Goal: Book appointment/travel/reservation

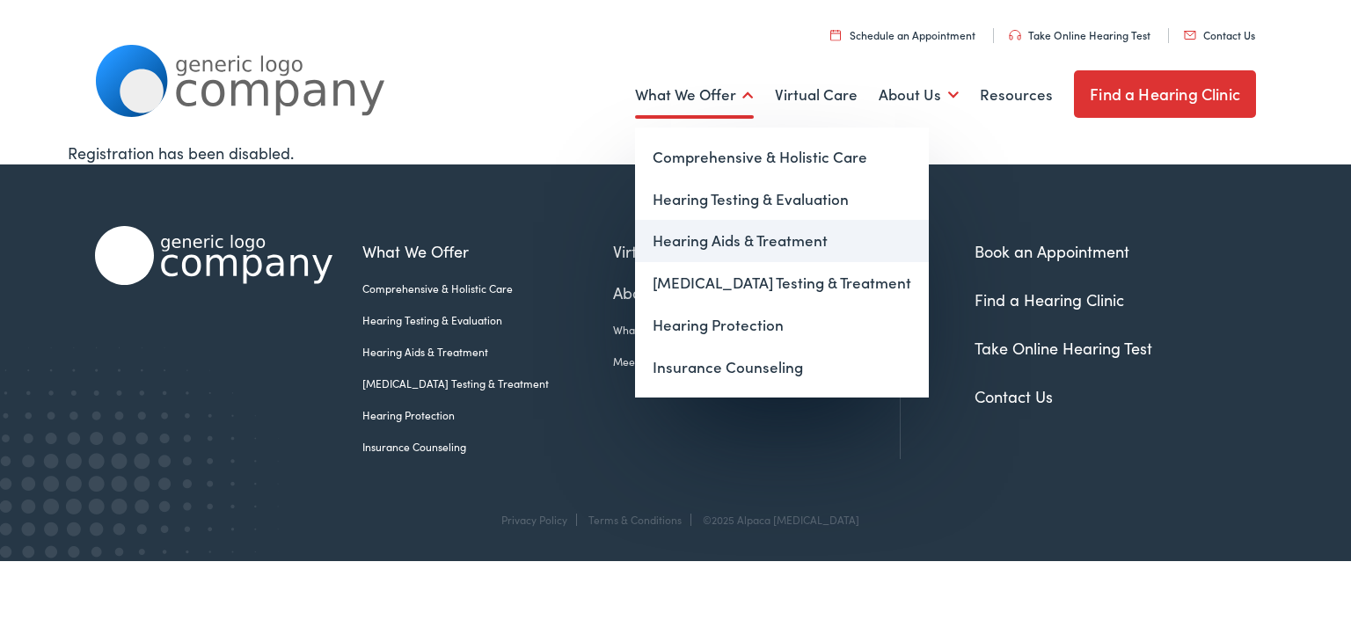
click at [755, 247] on link "Hearing Aids & Treatment" at bounding box center [782, 241] width 294 height 42
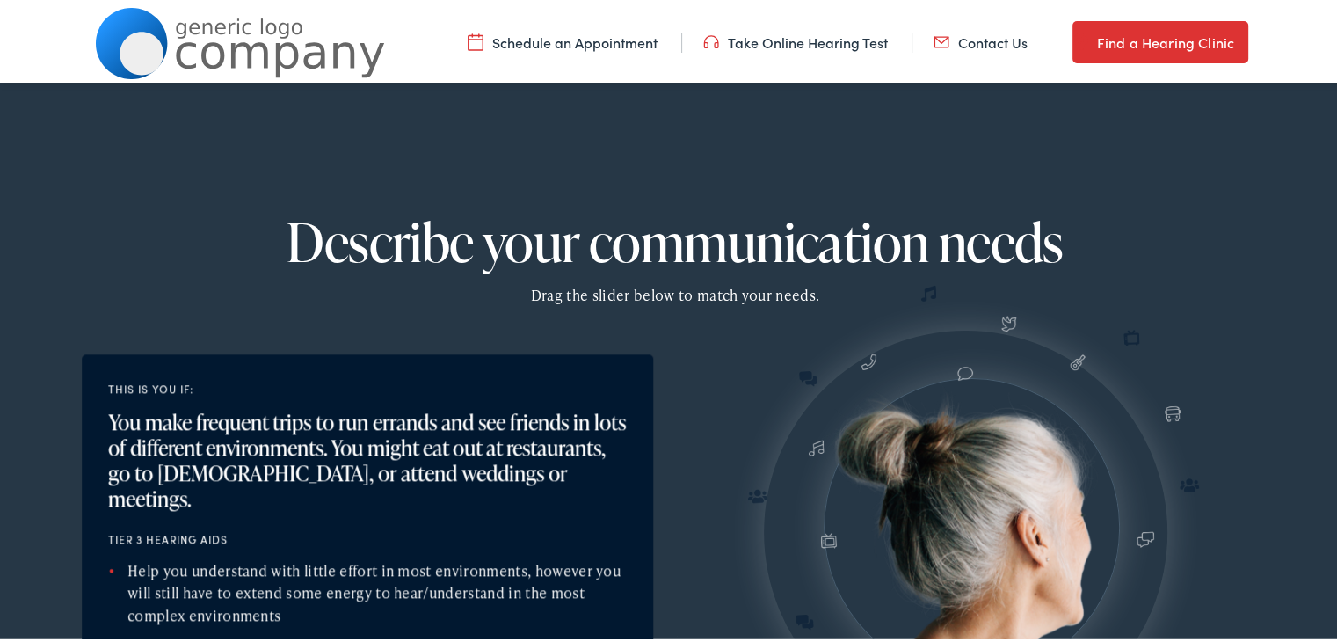
scroll to position [1583, 0]
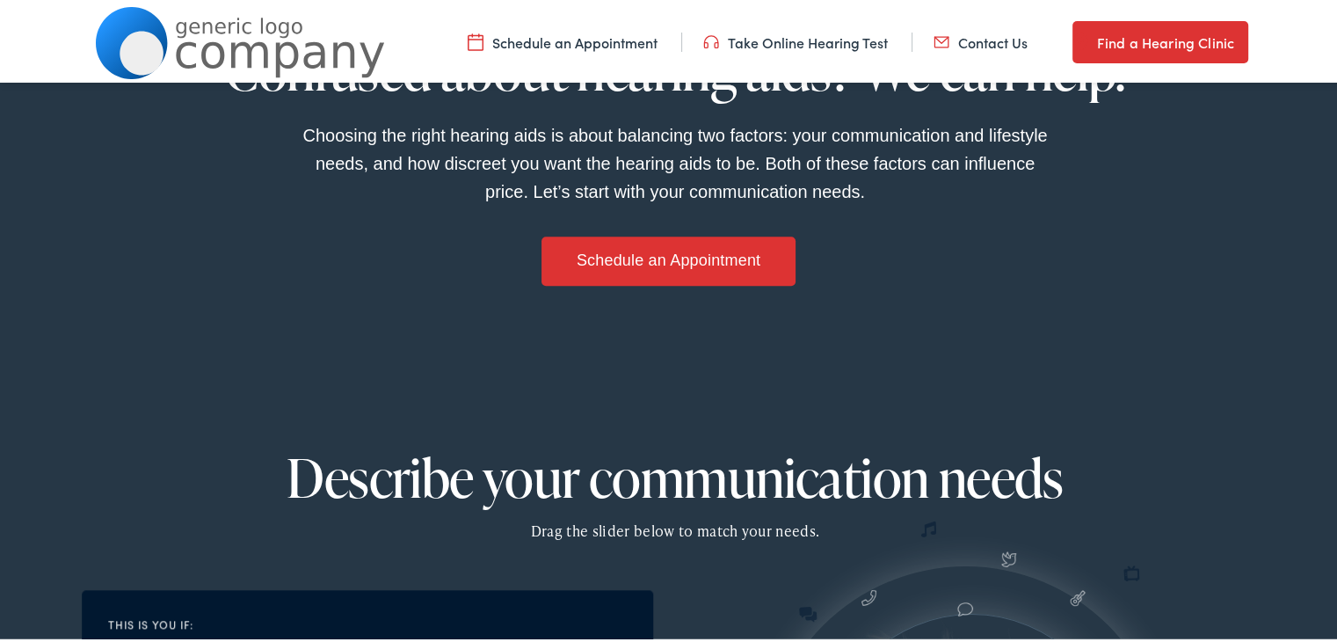
click at [1172, 38] on link "Find a Hearing Clinic" at bounding box center [1161, 39] width 176 height 42
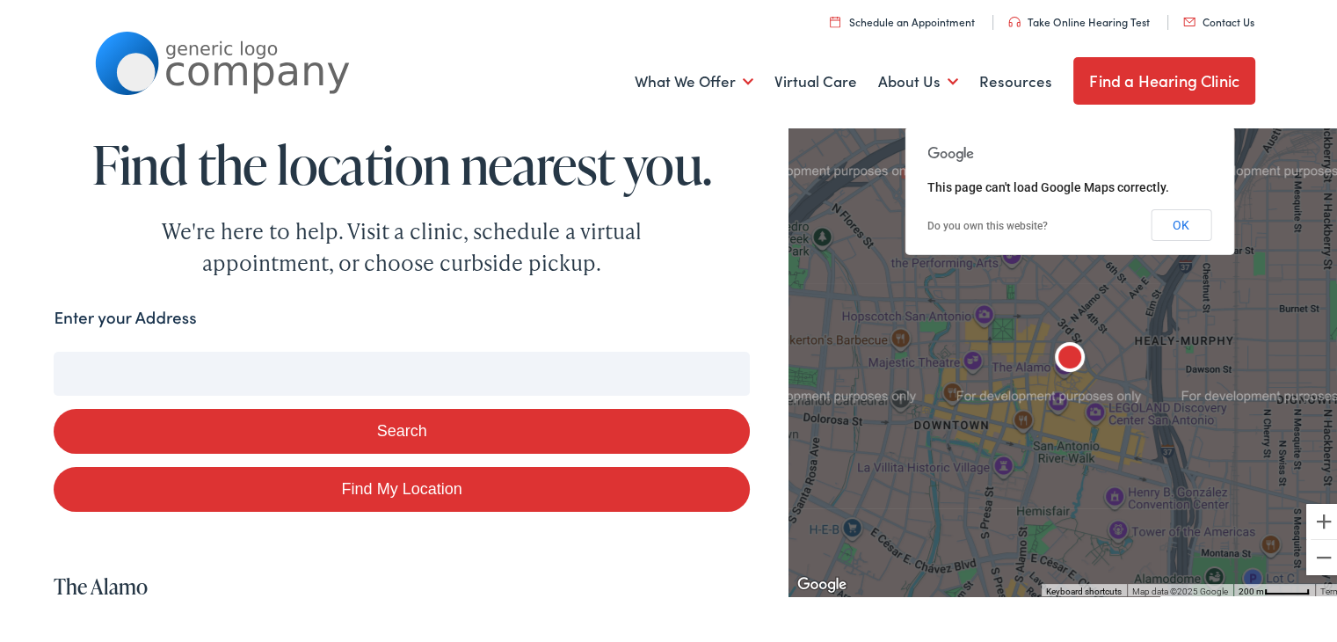
click at [331, 358] on input "Enter your Address" at bounding box center [401, 370] width 695 height 44
type input "0"
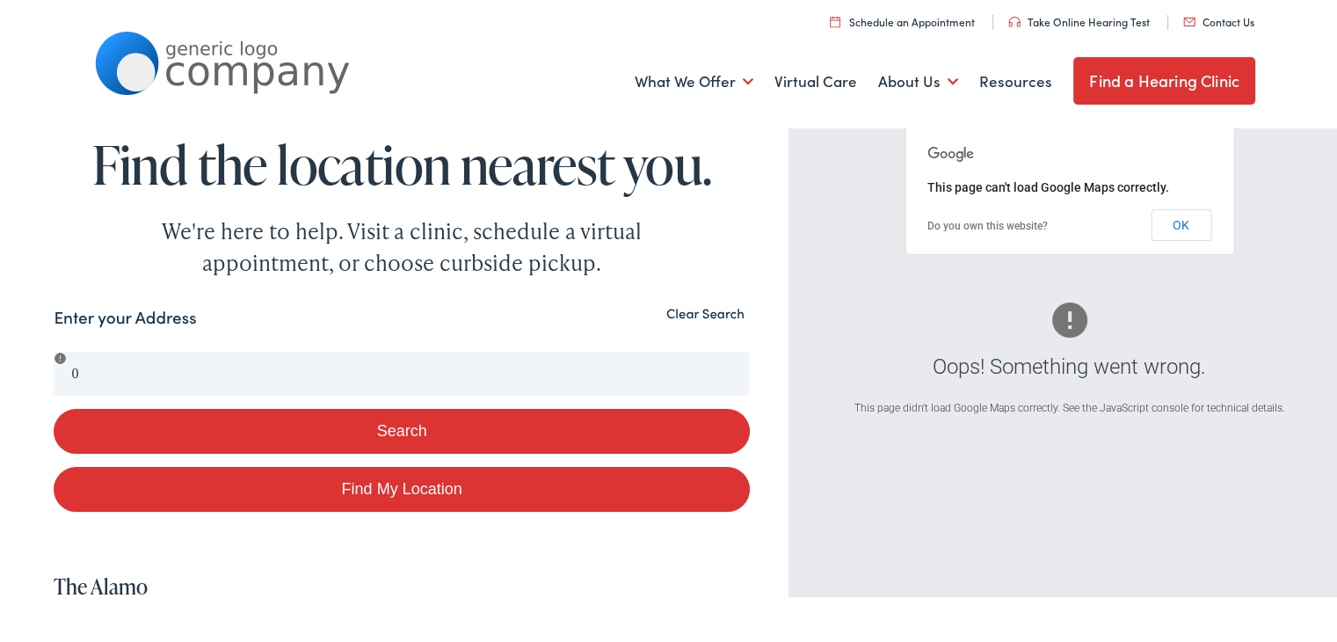
click at [120, 323] on label "Enter your Address" at bounding box center [125, 314] width 142 height 25
click at [461, 433] on button "Search" at bounding box center [401, 427] width 695 height 45
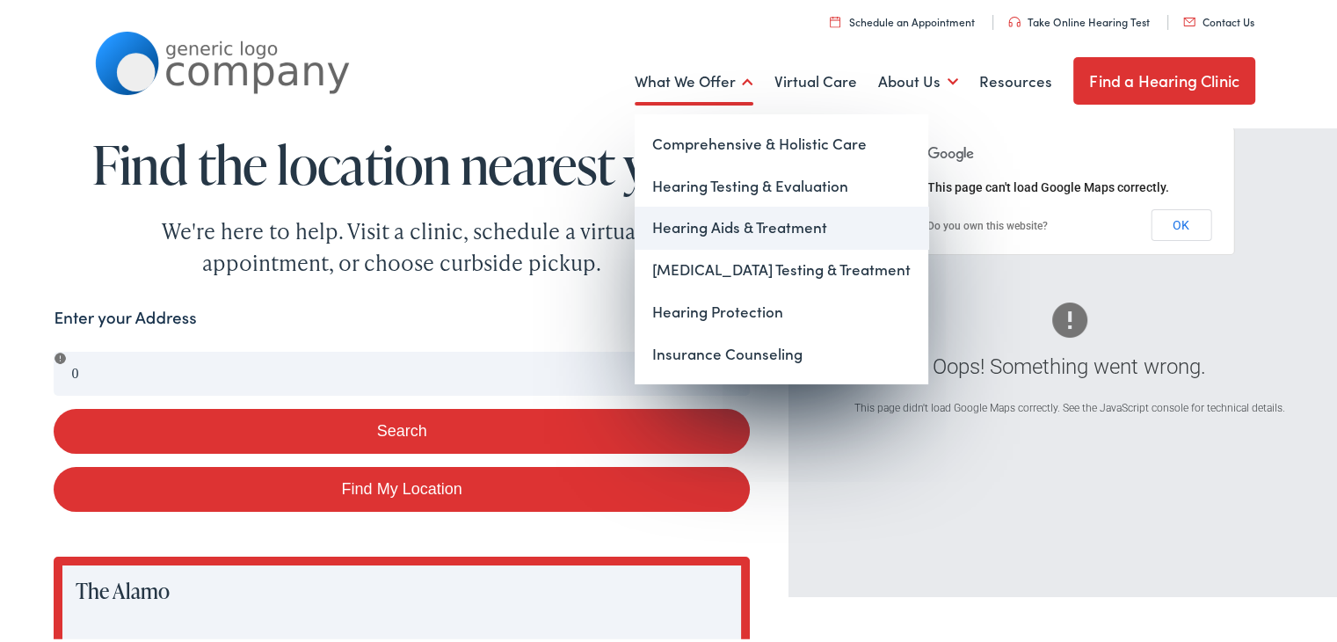
click at [768, 219] on link "Hearing Aids & Treatment" at bounding box center [782, 224] width 294 height 42
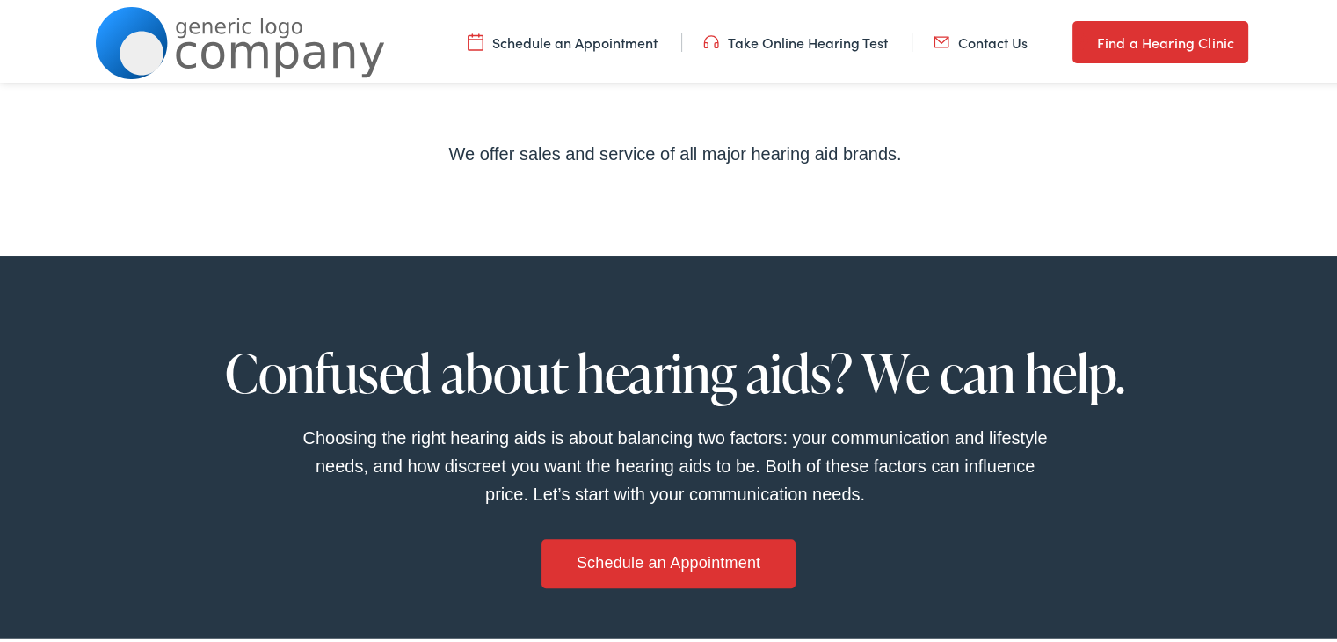
scroll to position [1407, 0]
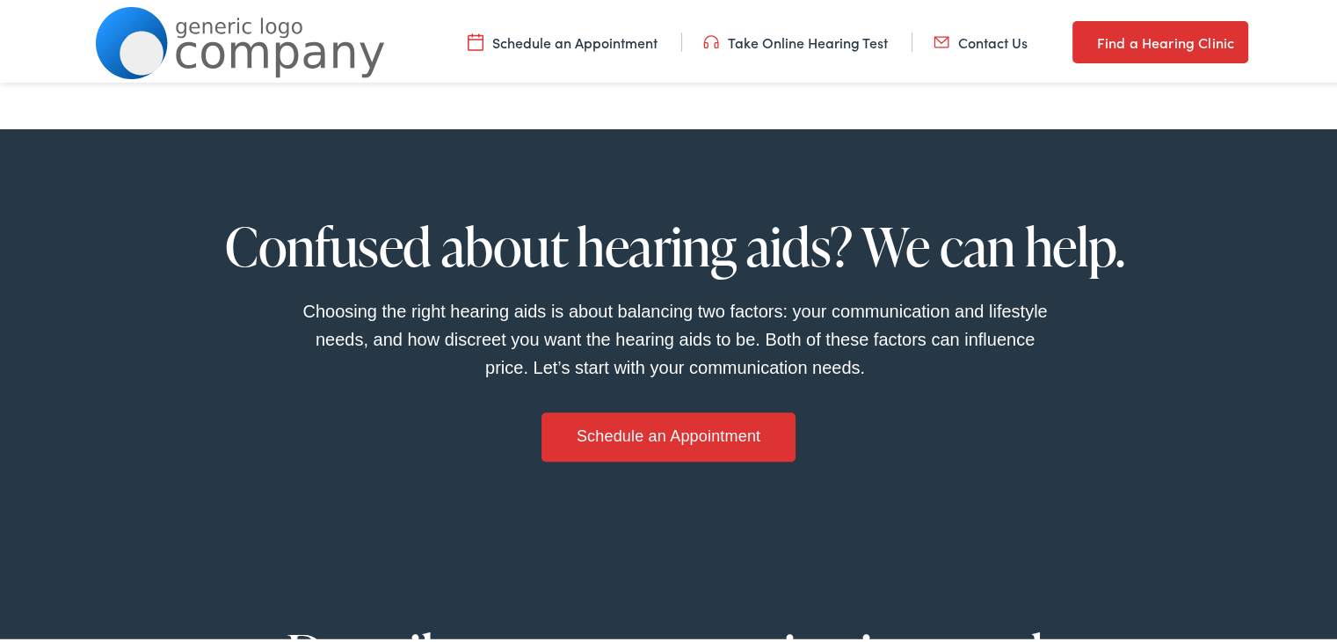
click at [594, 424] on link "Schedule an Appointment" at bounding box center [668, 433] width 253 height 49
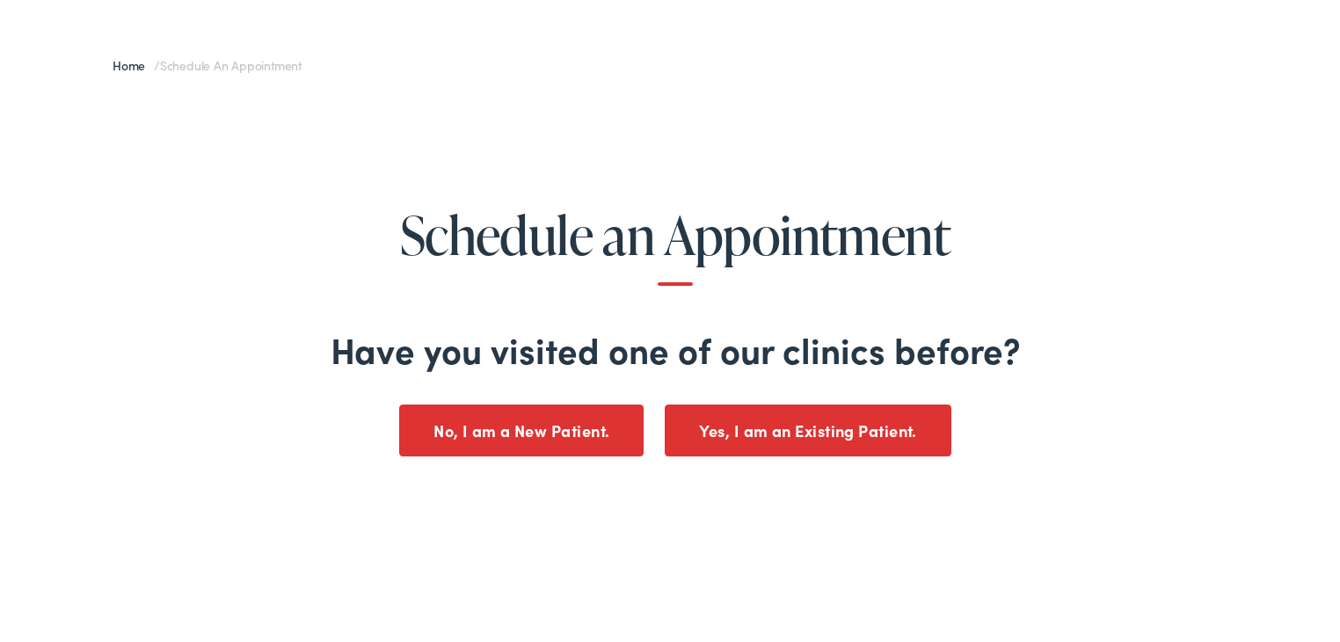
scroll to position [176, 0]
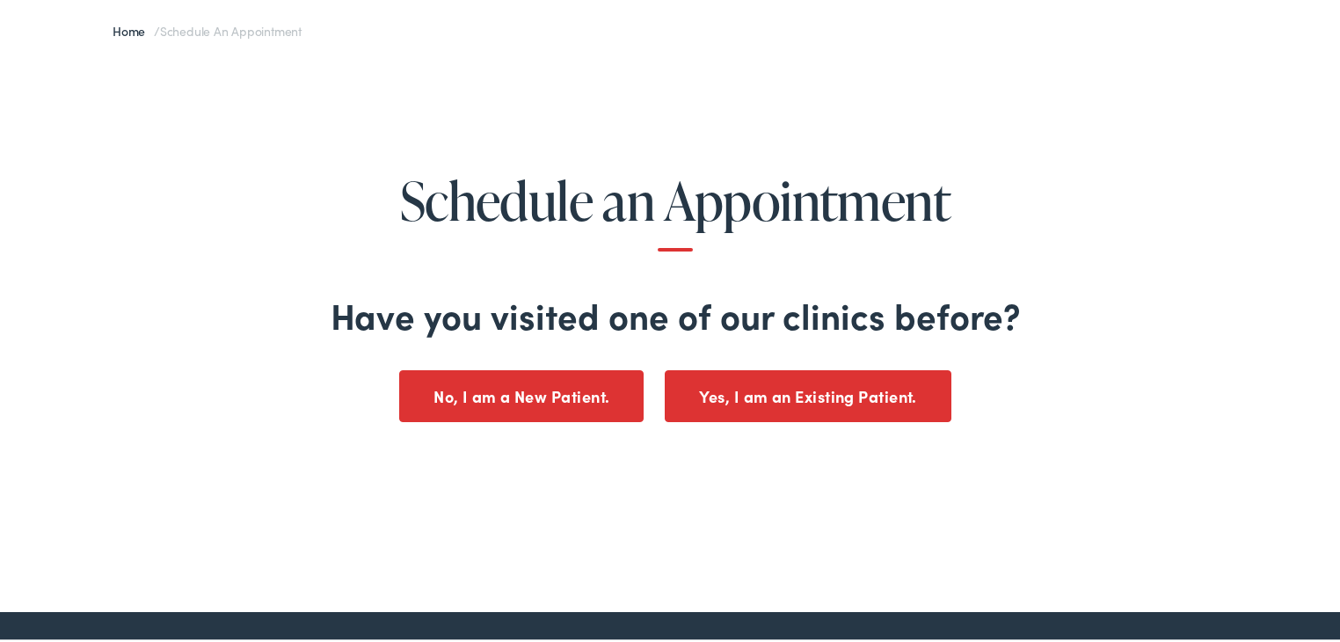
click at [517, 394] on button "No, I am a New Patient." at bounding box center [521, 394] width 244 height 52
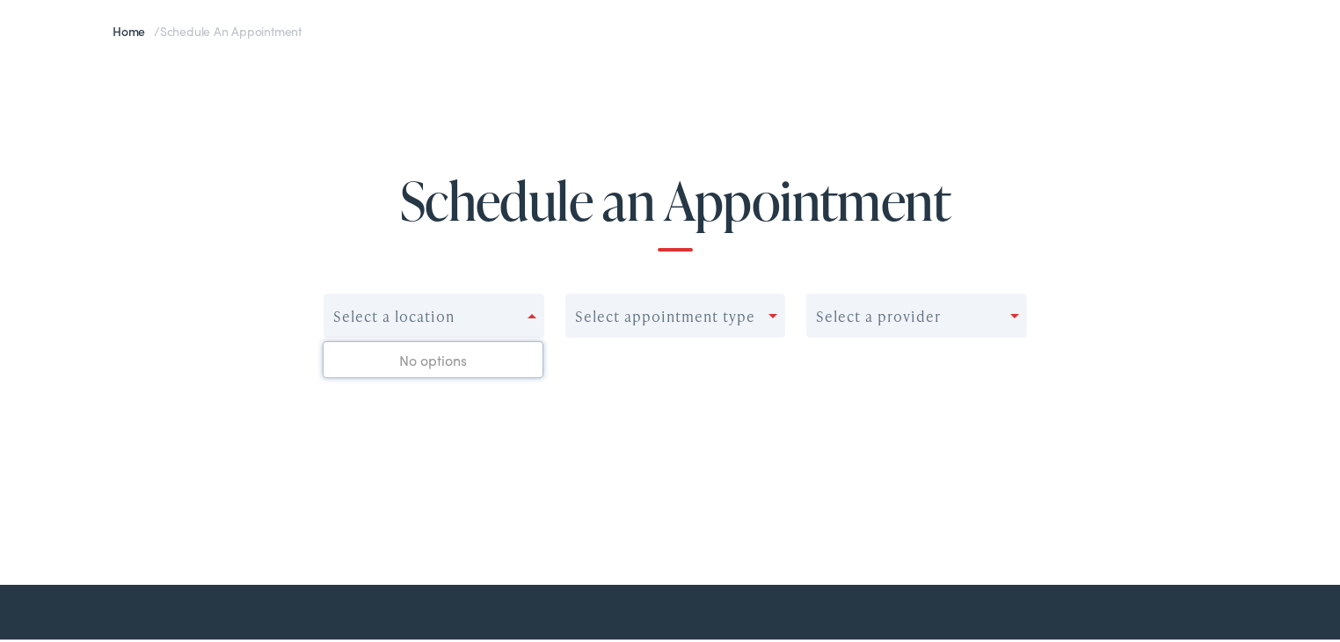
click at [450, 311] on div "Select a location" at bounding box center [425, 313] width 203 height 25
click at [456, 356] on div "No options" at bounding box center [433, 356] width 219 height 35
click at [448, 381] on div "Select a location Select appointment type Select a provider" at bounding box center [675, 348] width 703 height 115
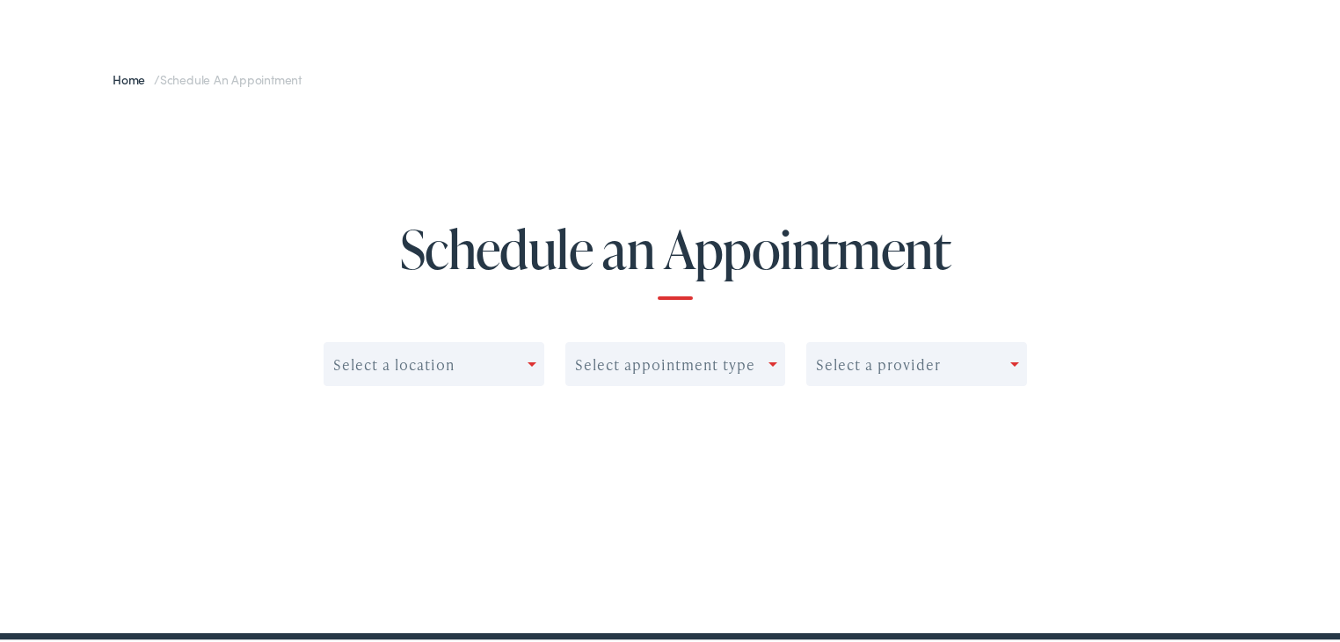
scroll to position [0, 0]
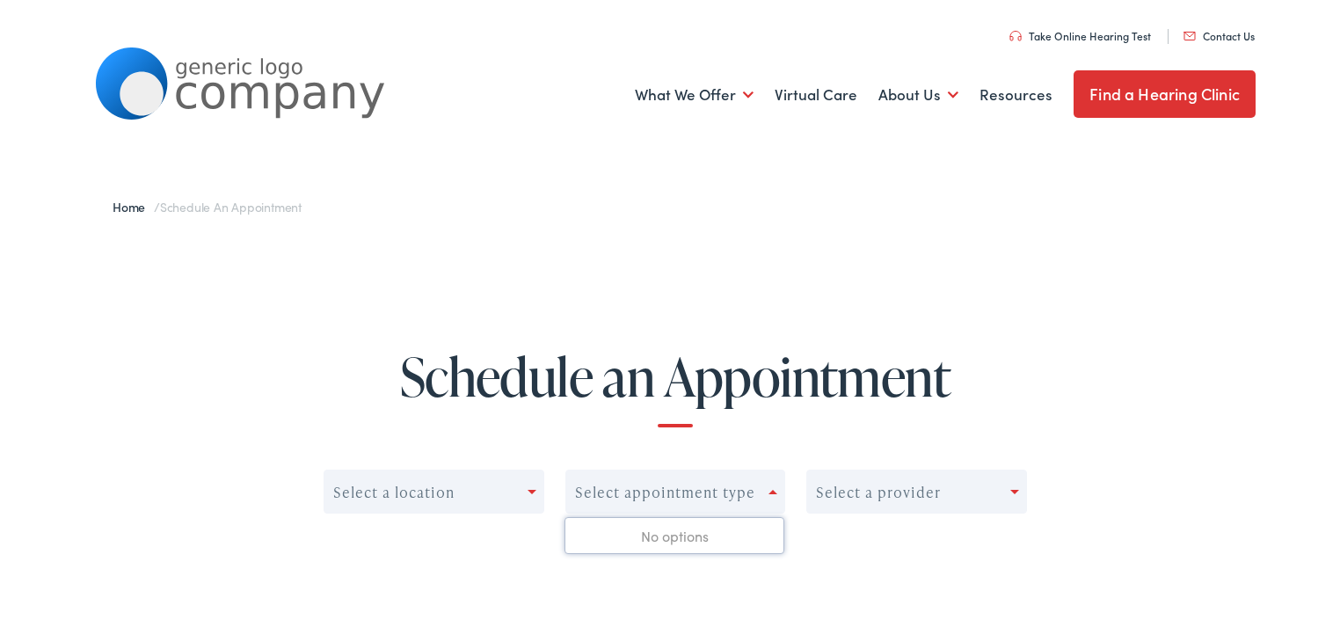
click at [714, 483] on div "Select appointment type" at bounding box center [665, 489] width 180 height 17
click at [854, 492] on div "Select a provider" at bounding box center [878, 489] width 125 height 17
